Goal: Navigation & Orientation: Understand site structure

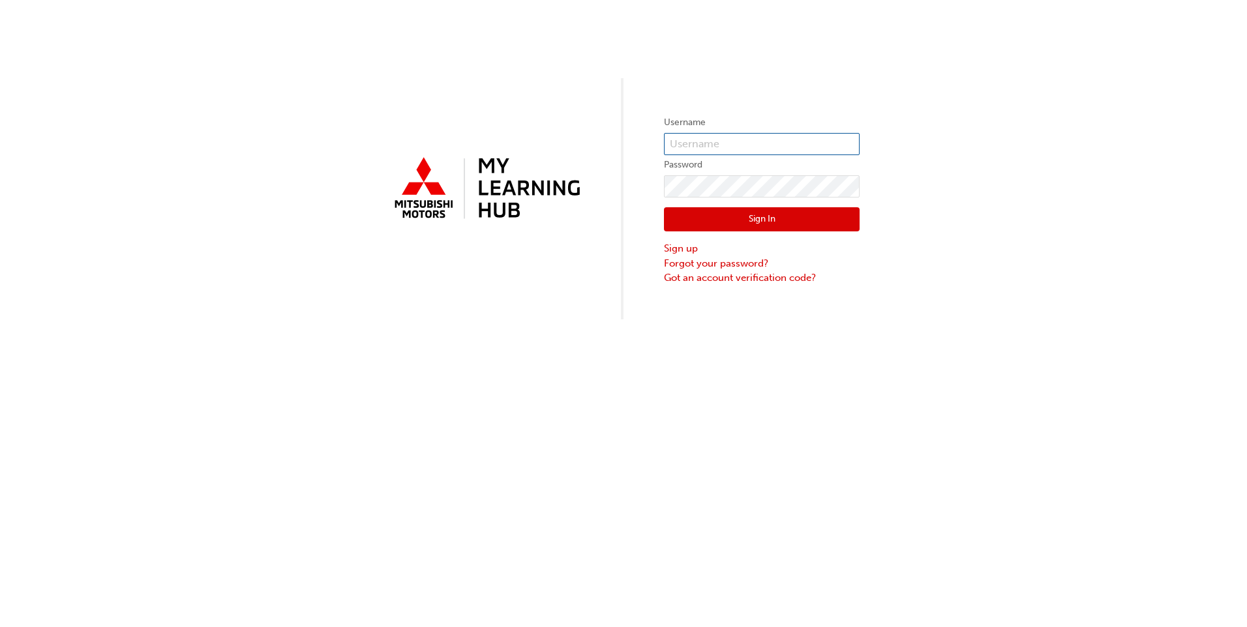
type input "[EMAIL_ADDRESS][DOMAIN_NAME]"
click at [745, 215] on button "Sign In" at bounding box center [762, 219] width 196 height 25
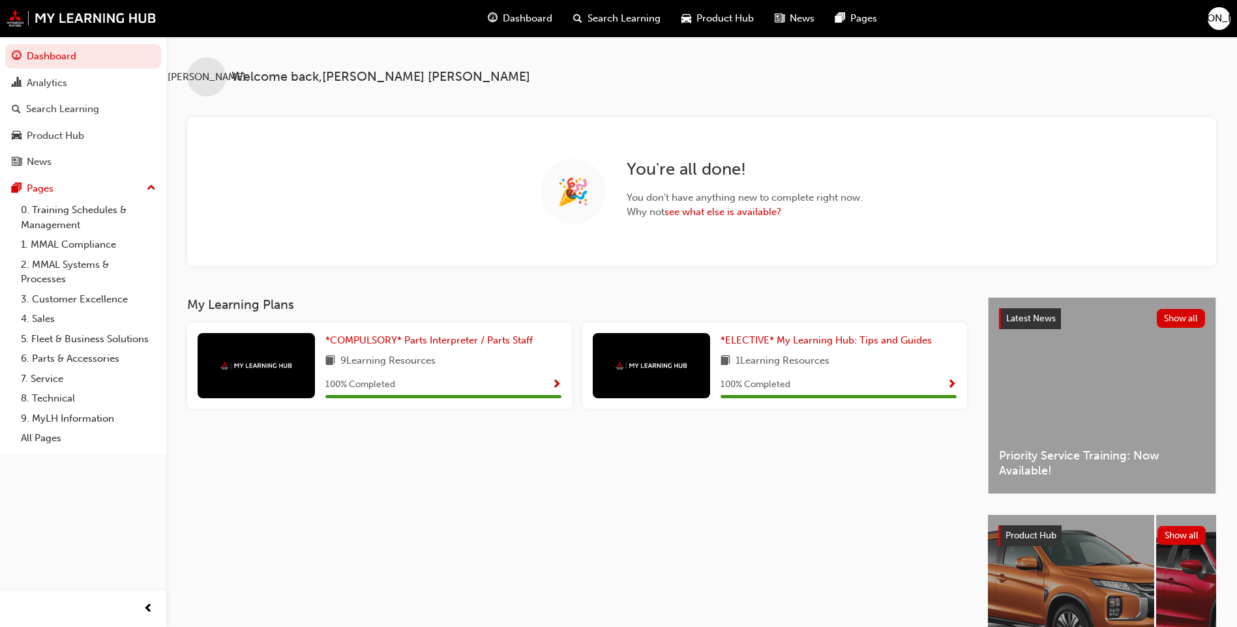
click at [721, 16] on span "Product Hub" at bounding box center [725, 18] width 57 height 15
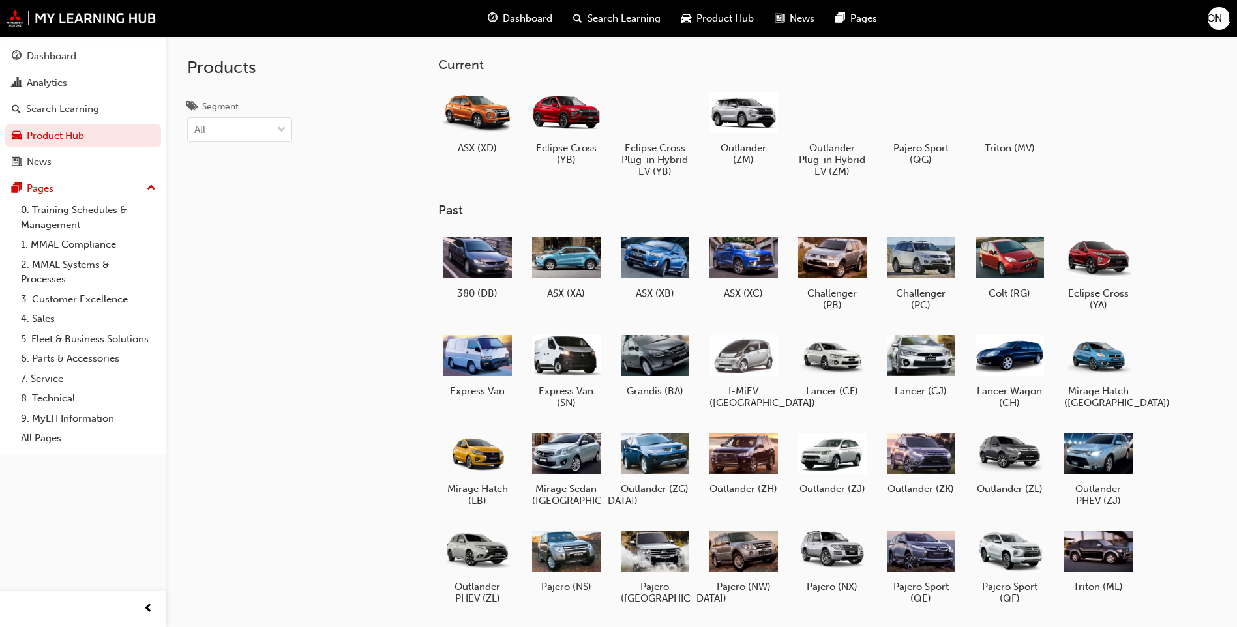
click at [786, 14] on div "News" at bounding box center [794, 18] width 61 height 27
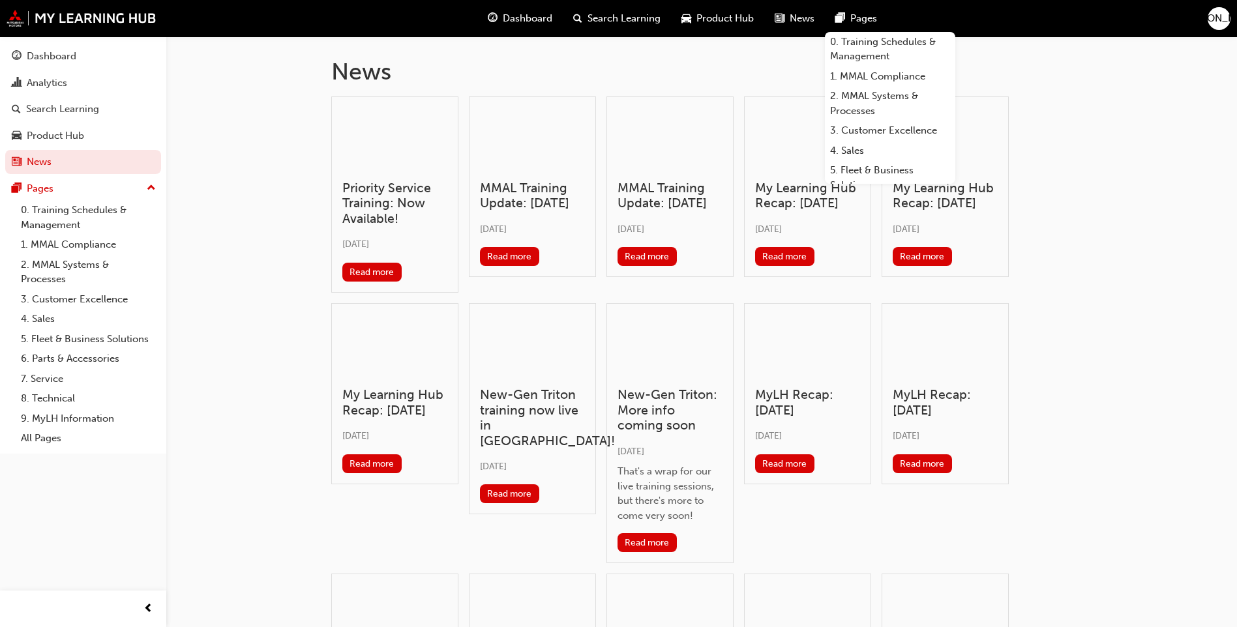
click at [864, 10] on div "Pages" at bounding box center [856, 18] width 63 height 27
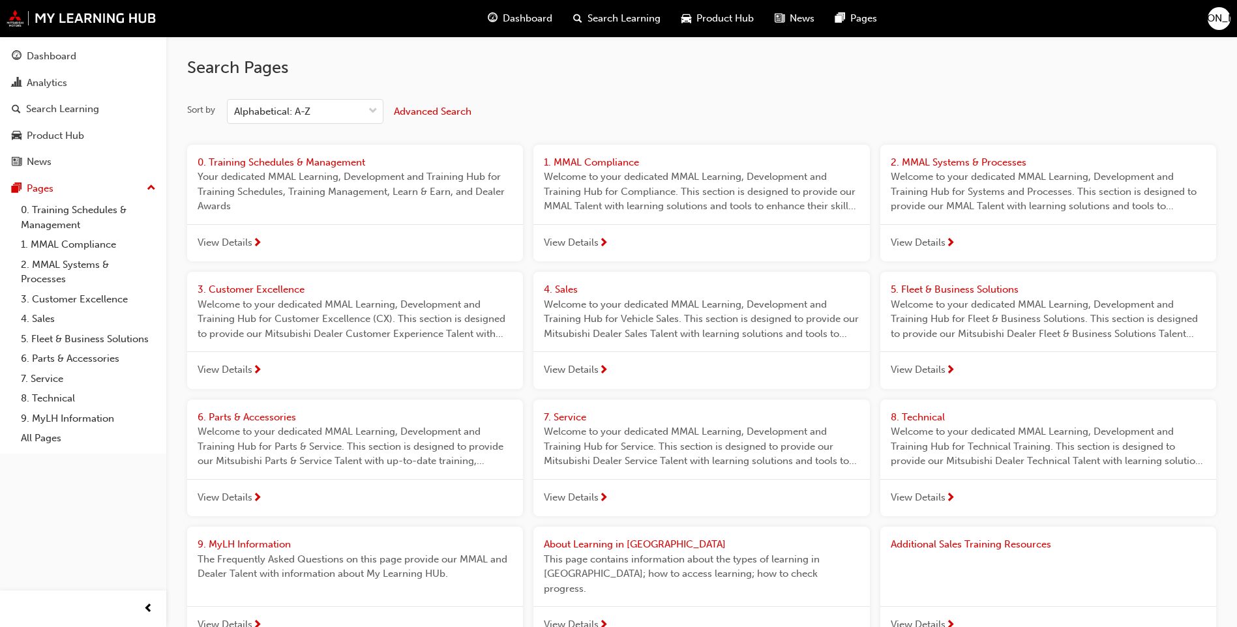
click at [520, 11] on span "Dashboard" at bounding box center [528, 18] width 50 height 15
